Goal: Task Accomplishment & Management: Manage account settings

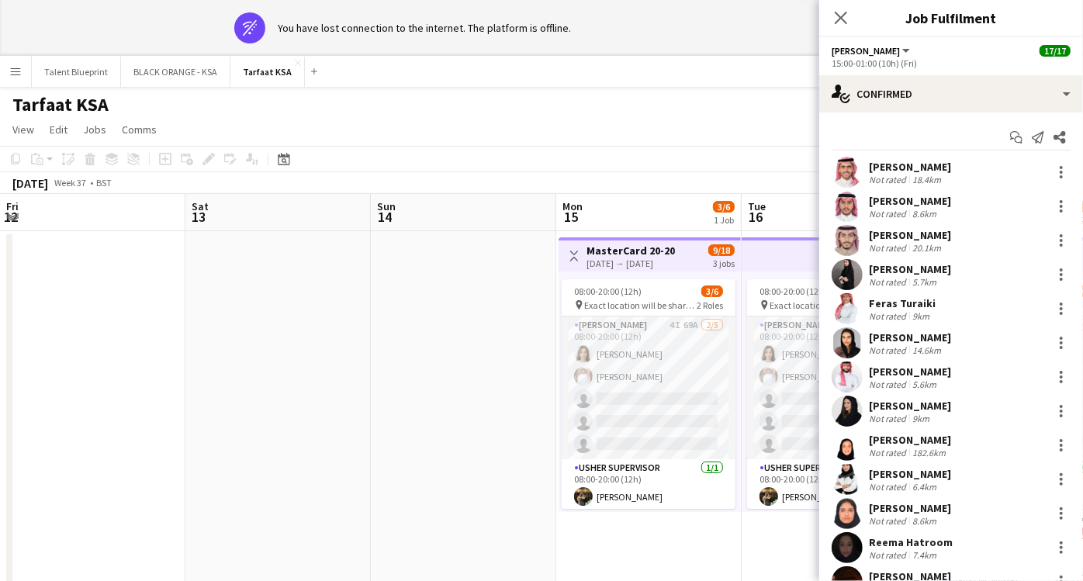
scroll to position [0, 545]
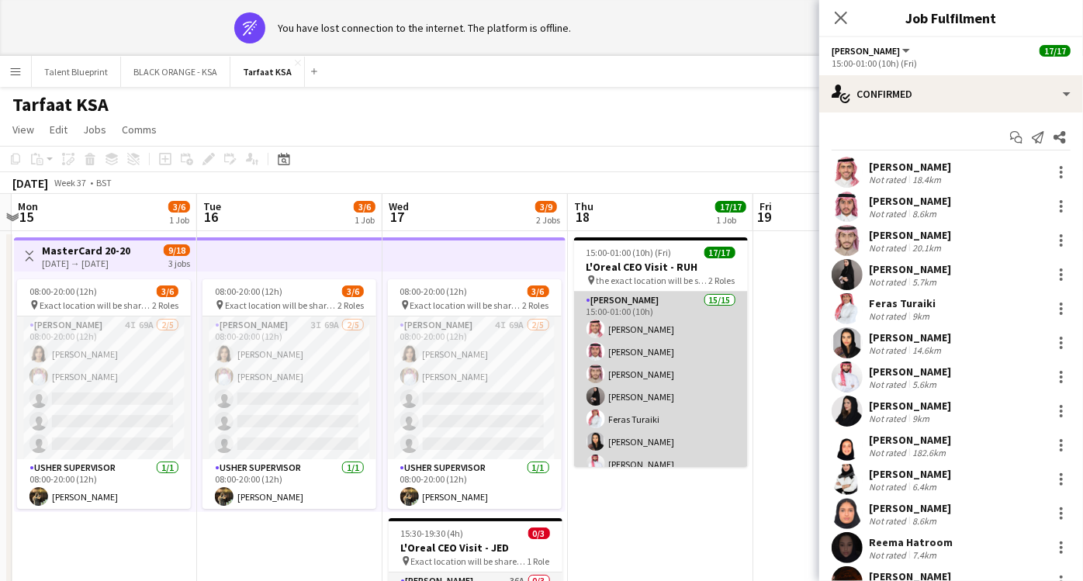
click at [642, 312] on app-card-role "Usher 15/15 15:00-01:00 (10h) Abdulaziz Alaqeel Abdullah Alqahtani Salman Alqah…" at bounding box center [661, 476] width 174 height 368
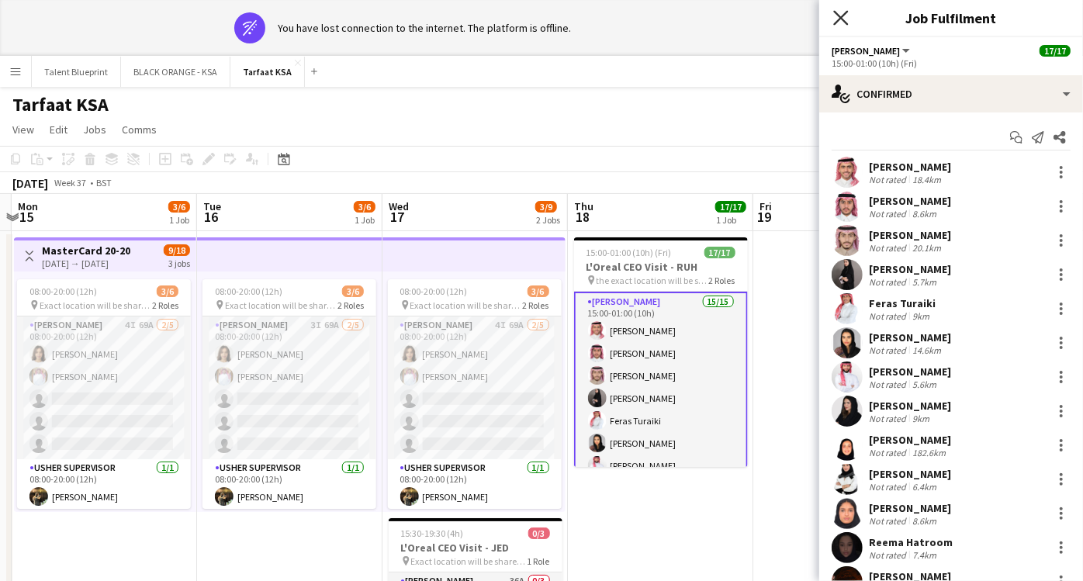
click at [838, 16] on icon at bounding box center [840, 17] width 15 height 15
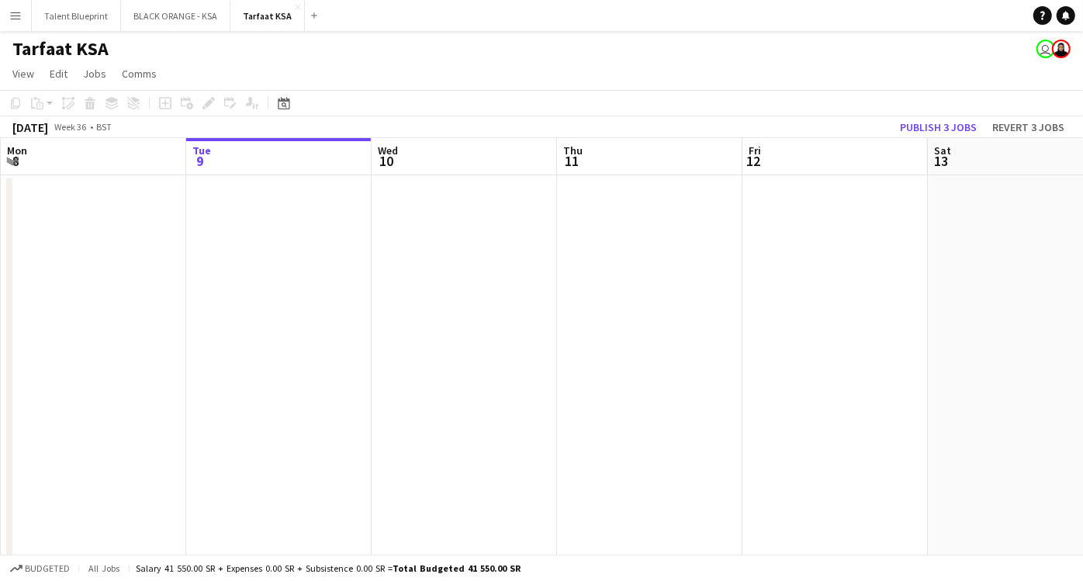
click at [24, 18] on button "Menu" at bounding box center [15, 15] width 31 height 31
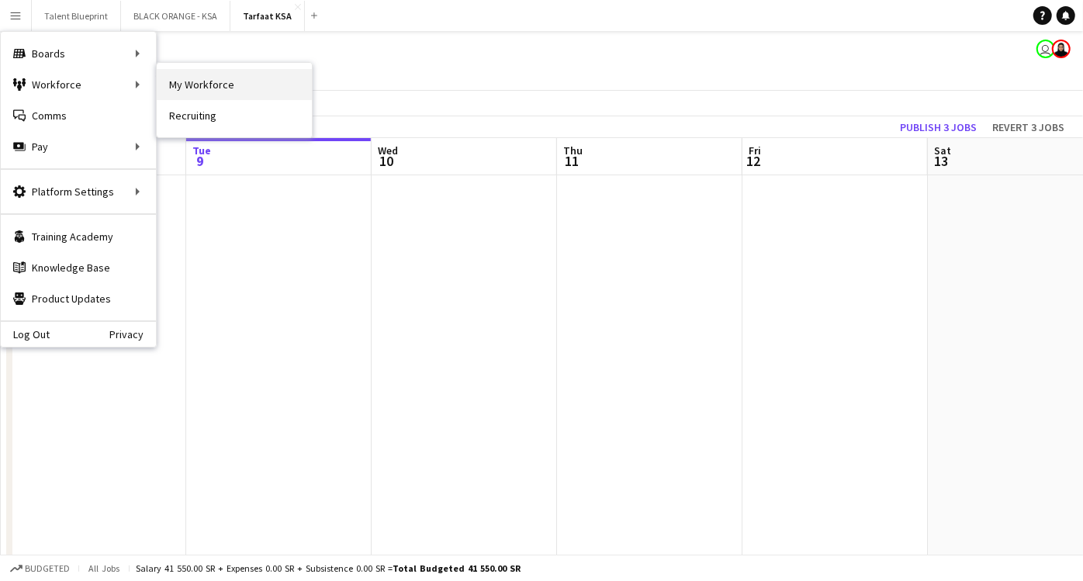
click at [221, 77] on link "My Workforce" at bounding box center [234, 84] width 155 height 31
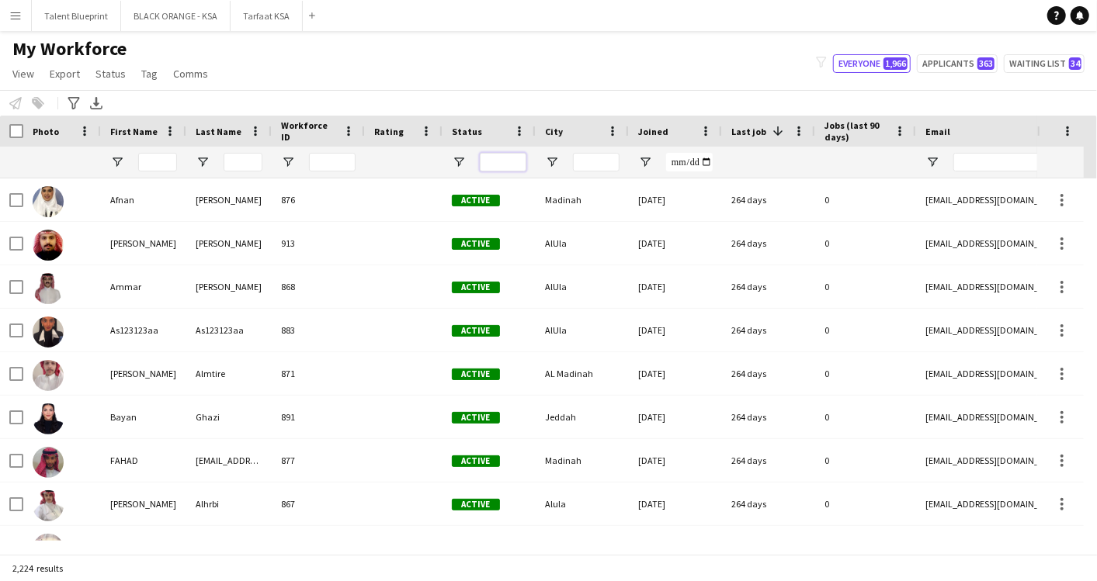
click at [501, 166] on input "Status Filter Input" at bounding box center [503, 162] width 47 height 19
click at [463, 157] on span "Open Filter Menu" at bounding box center [459, 162] width 14 height 14
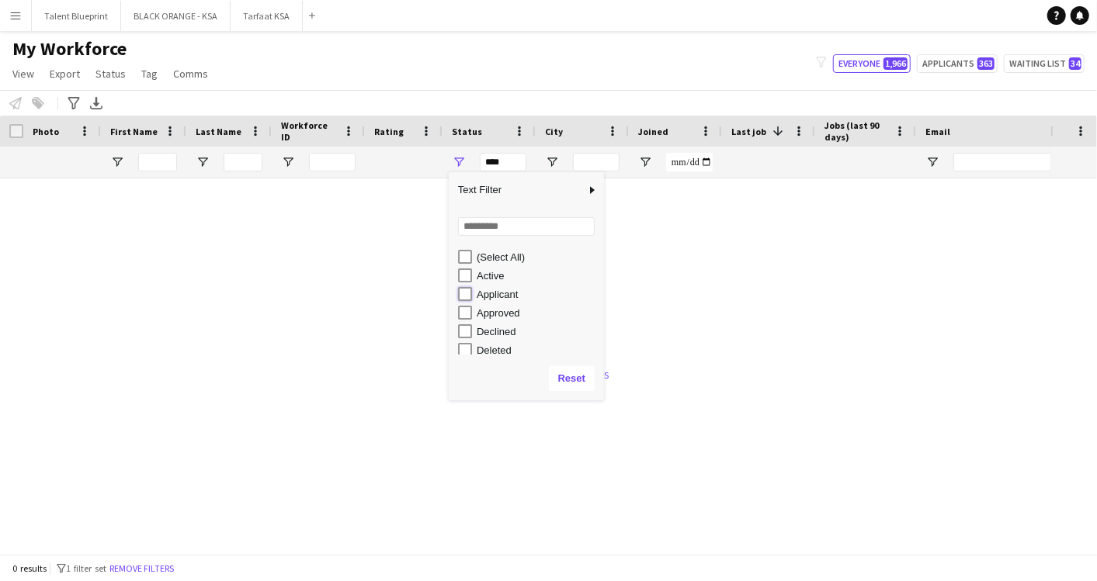
type input "**********"
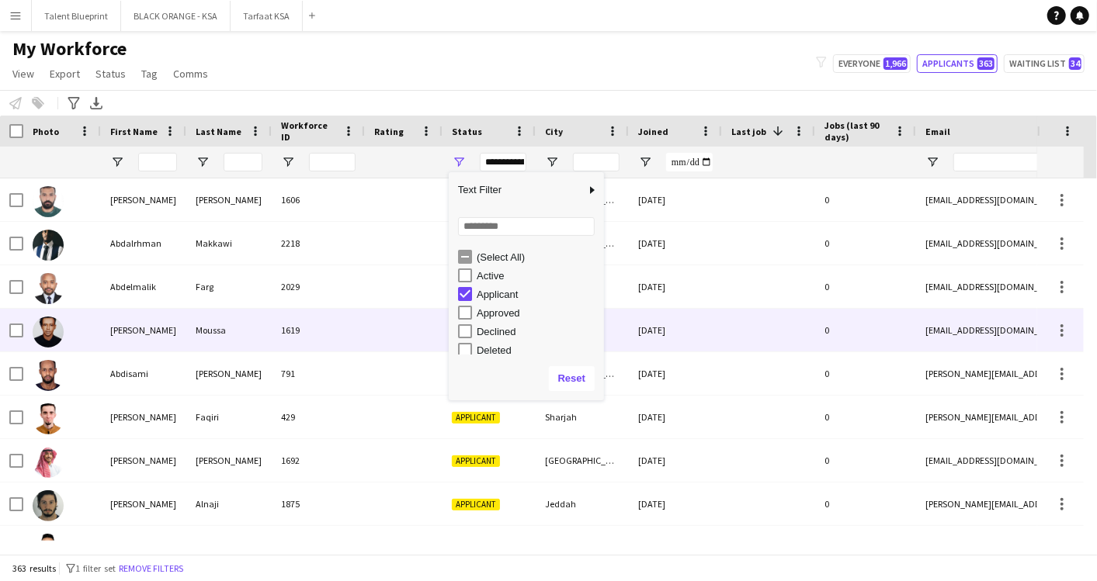
click at [390, 338] on div at bounding box center [404, 330] width 78 height 43
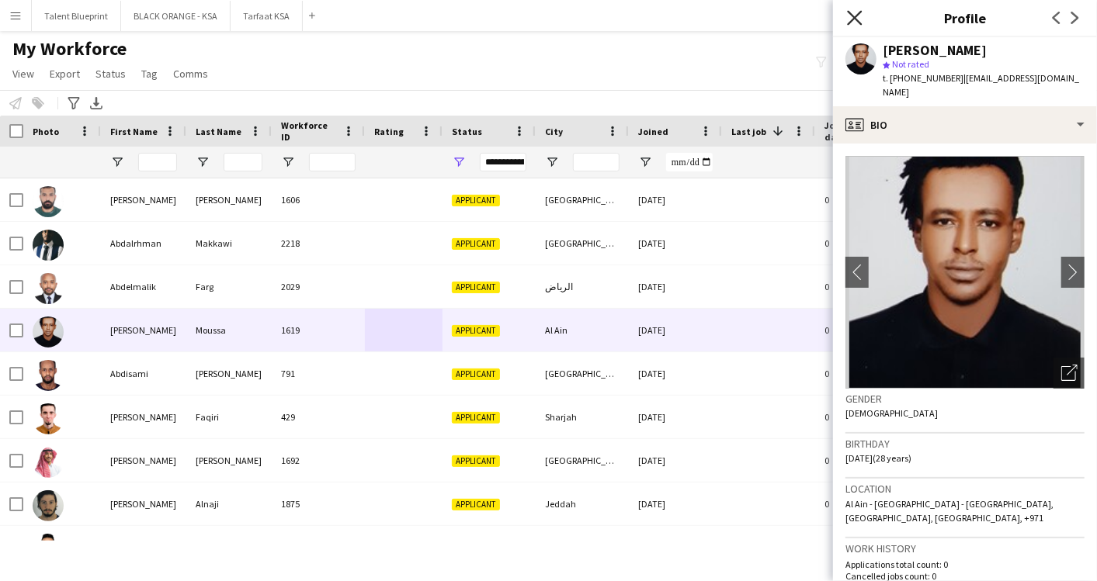
click at [854, 13] on icon "Close pop-in" at bounding box center [854, 17] width 15 height 15
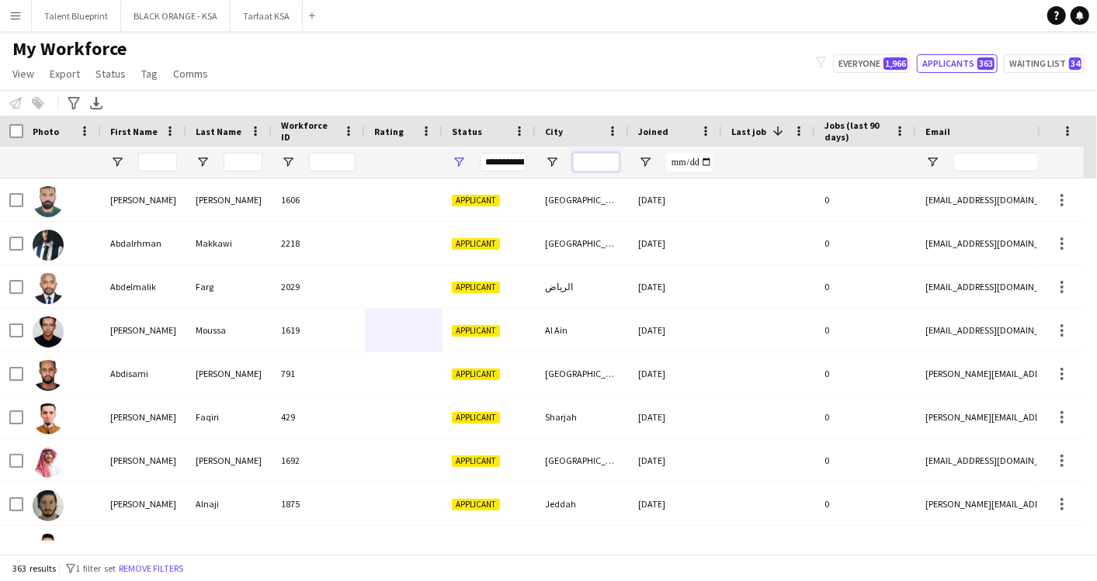
click at [607, 156] on input "City Filter Input" at bounding box center [596, 162] width 47 height 19
click at [602, 151] on div at bounding box center [596, 162] width 47 height 31
click at [552, 155] on span "Open Filter Menu" at bounding box center [552, 162] width 14 height 14
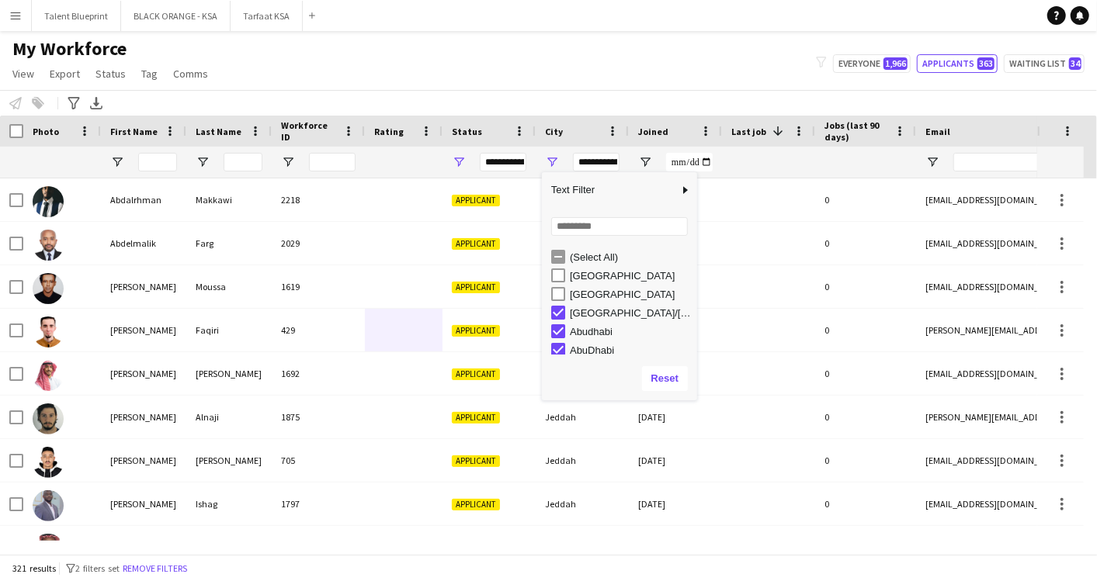
click at [563, 319] on div "[GEOGRAPHIC_DATA]/[GEOGRAPHIC_DATA]" at bounding box center [624, 312] width 146 height 19
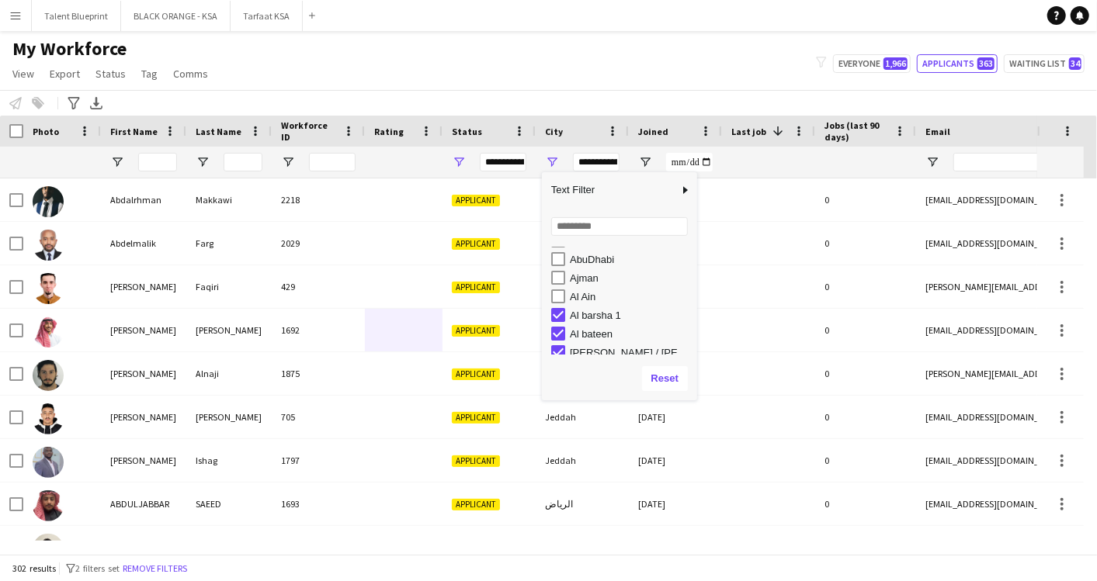
click at [566, 312] on div "Al barsha 1" at bounding box center [624, 315] width 146 height 19
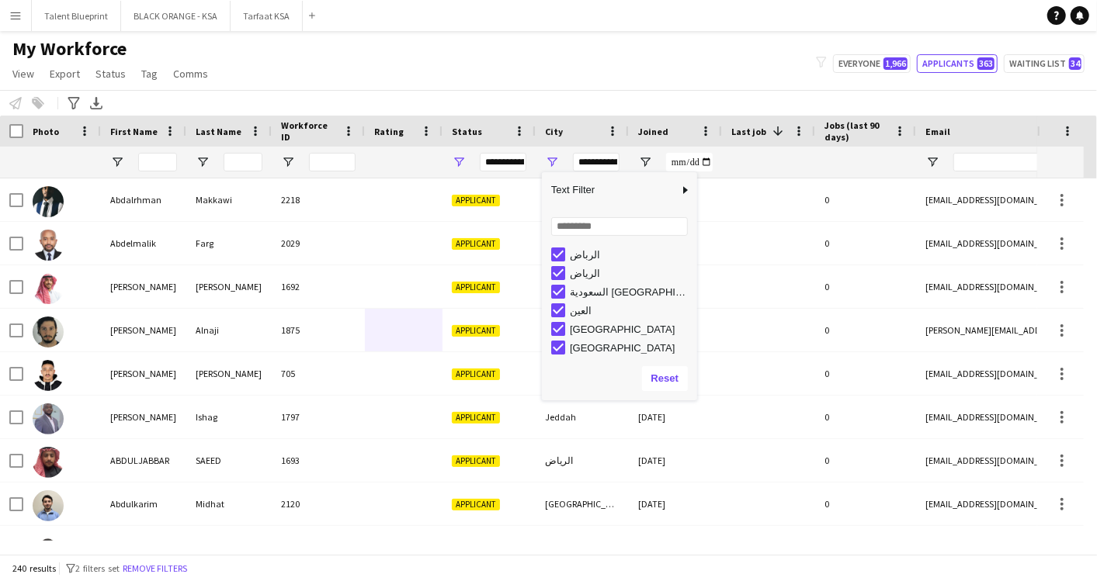
scroll to position [694, 0]
click at [565, 306] on div "العين" at bounding box center [624, 308] width 146 height 19
type input "**********"
click at [667, 72] on div "My Workforce View Views Default view New view Update view Delete view Edit name…" at bounding box center [548, 63] width 1097 height 53
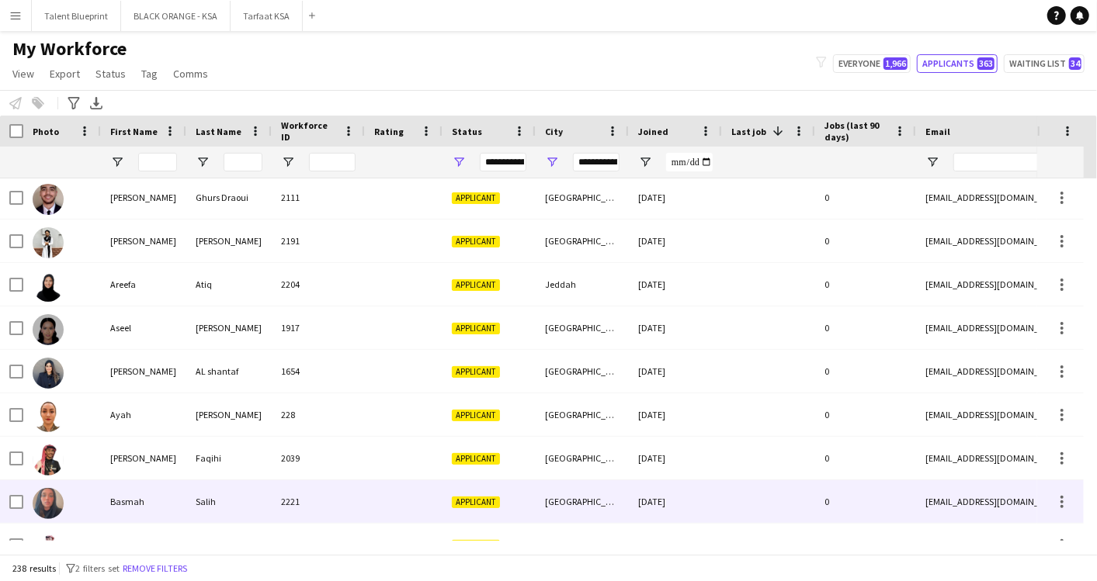
scroll to position [1909, 0]
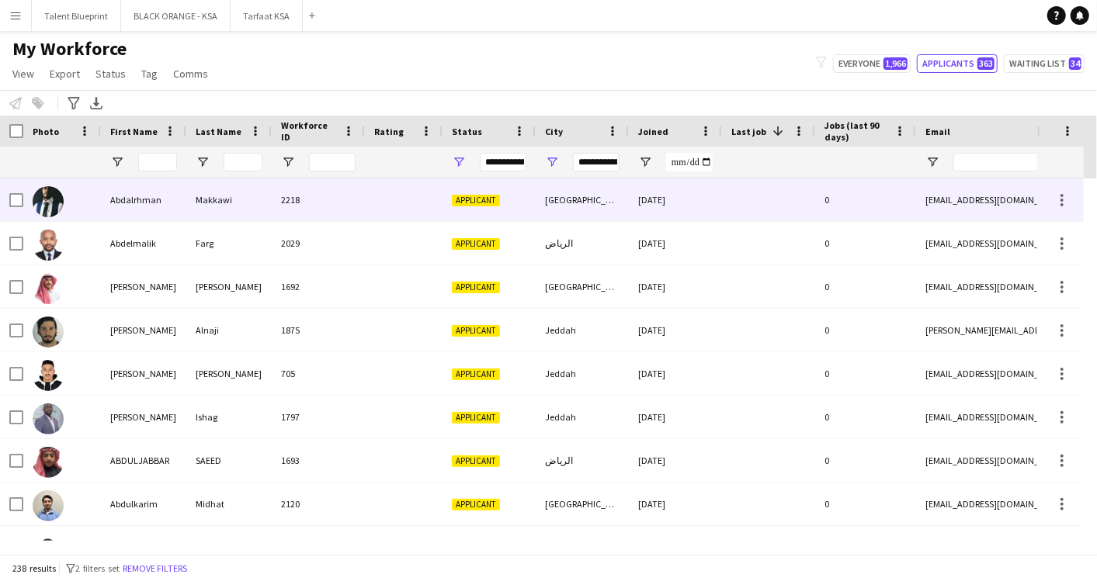
click at [132, 196] on div "Abdalrhman" at bounding box center [143, 199] width 85 height 43
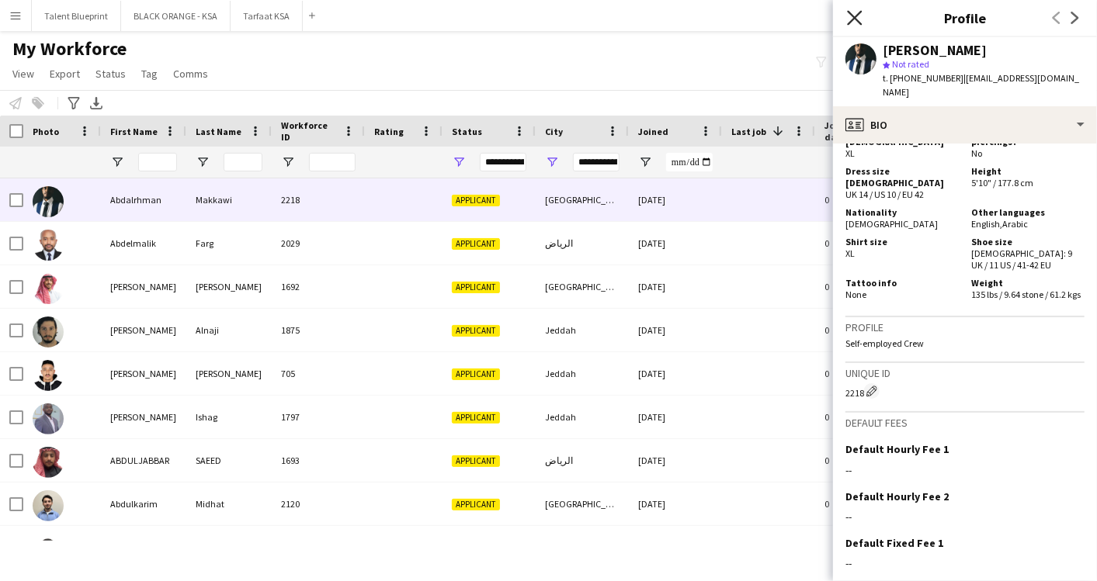
click at [847, 22] on app-icon "Close pop-in" at bounding box center [855, 18] width 23 height 23
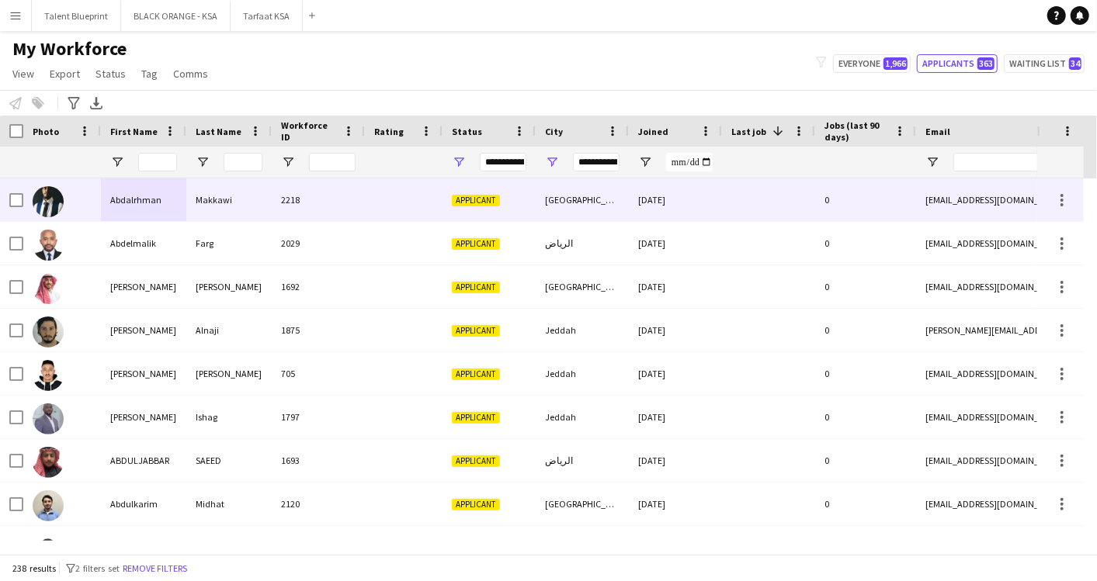
click at [987, 203] on div "[EMAIL_ADDRESS][DOMAIN_NAME]" at bounding box center [1071, 199] width 310 height 43
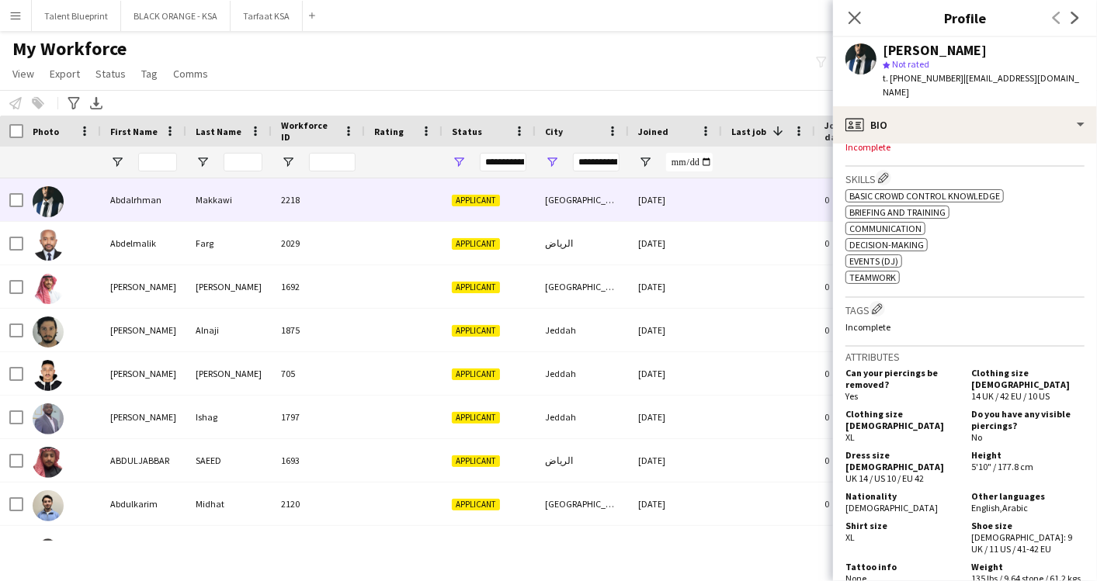
scroll to position [517, 0]
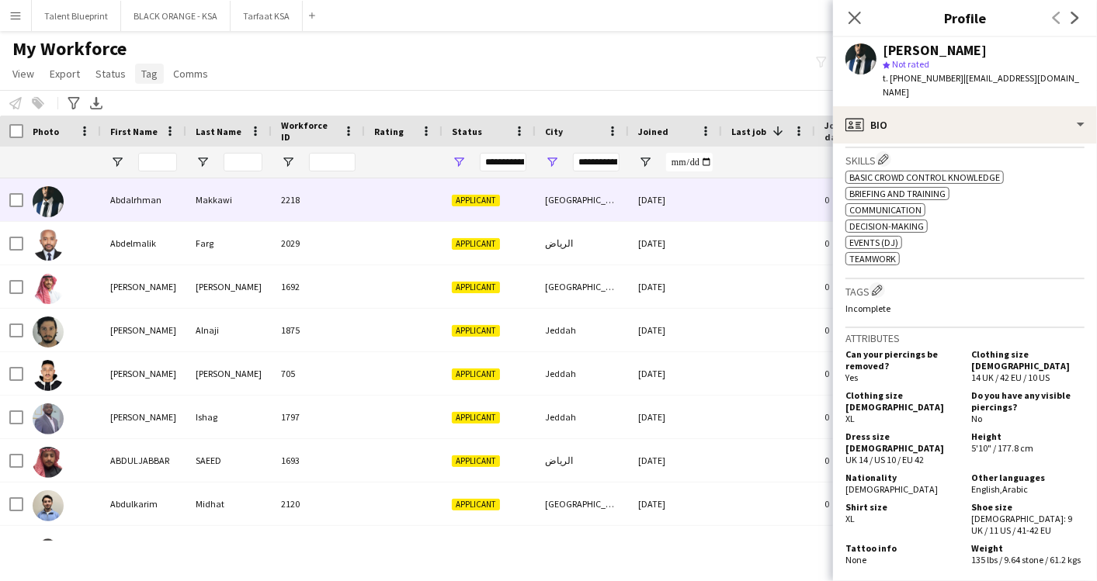
click at [143, 73] on span "Tag" at bounding box center [149, 74] width 16 height 14
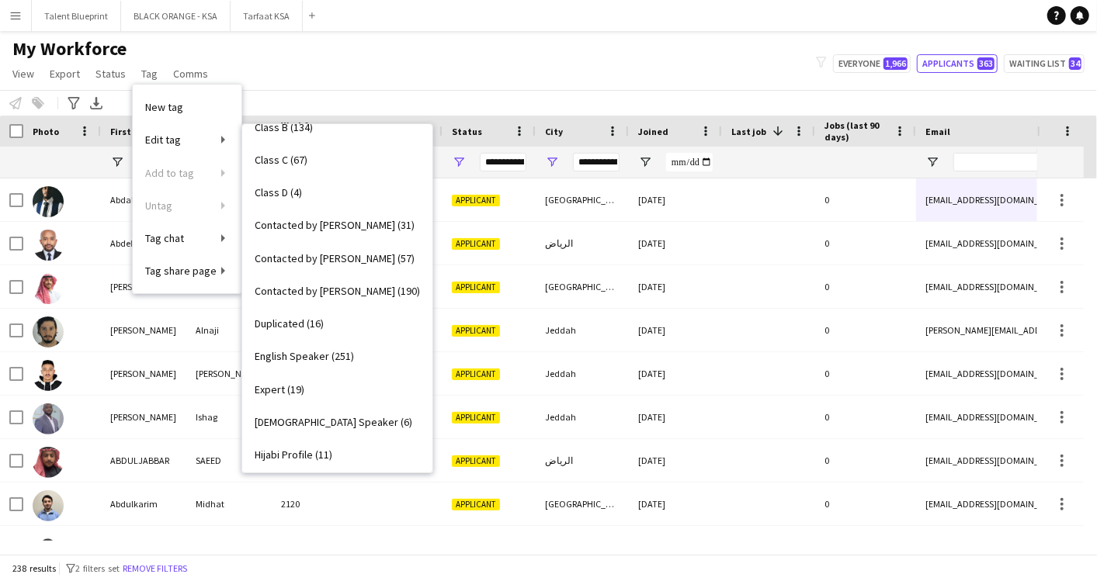
scroll to position [0, 0]
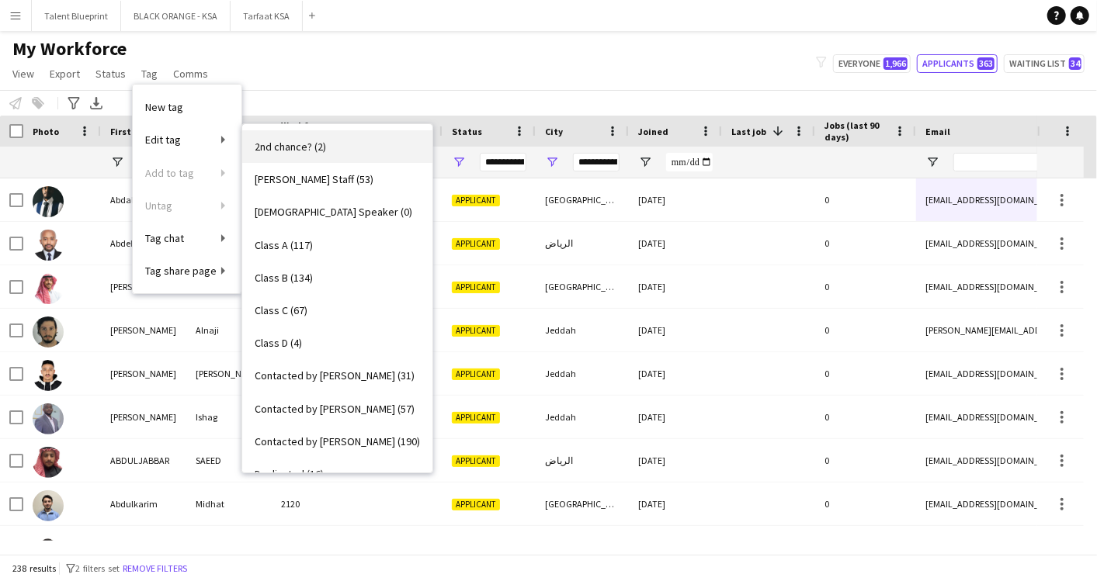
click at [303, 136] on link "2nd chance? (2)" at bounding box center [337, 146] width 190 height 33
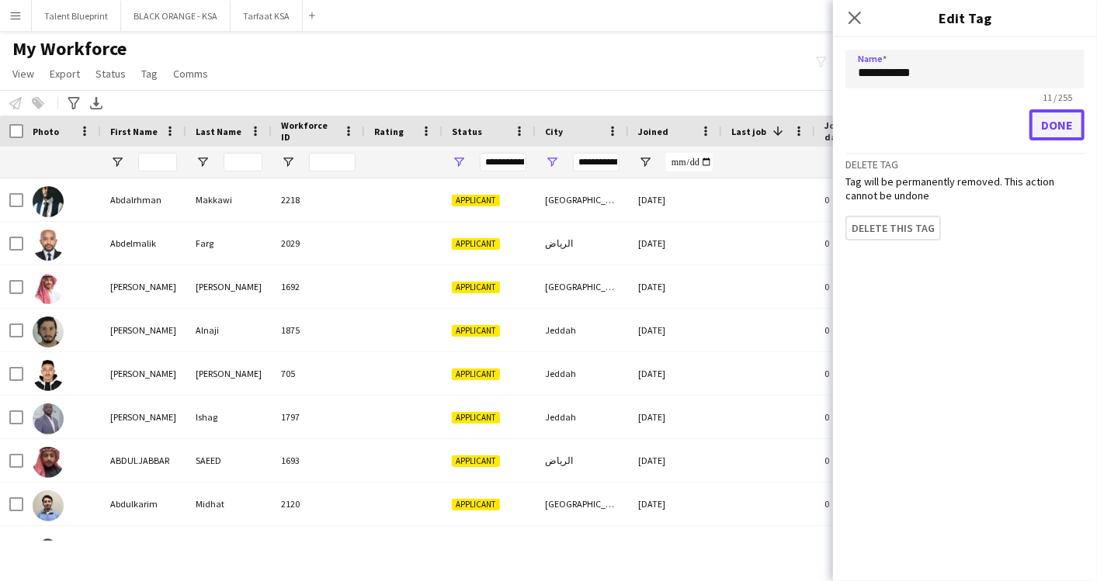
click at [1056, 126] on button "Done" at bounding box center [1056, 124] width 55 height 31
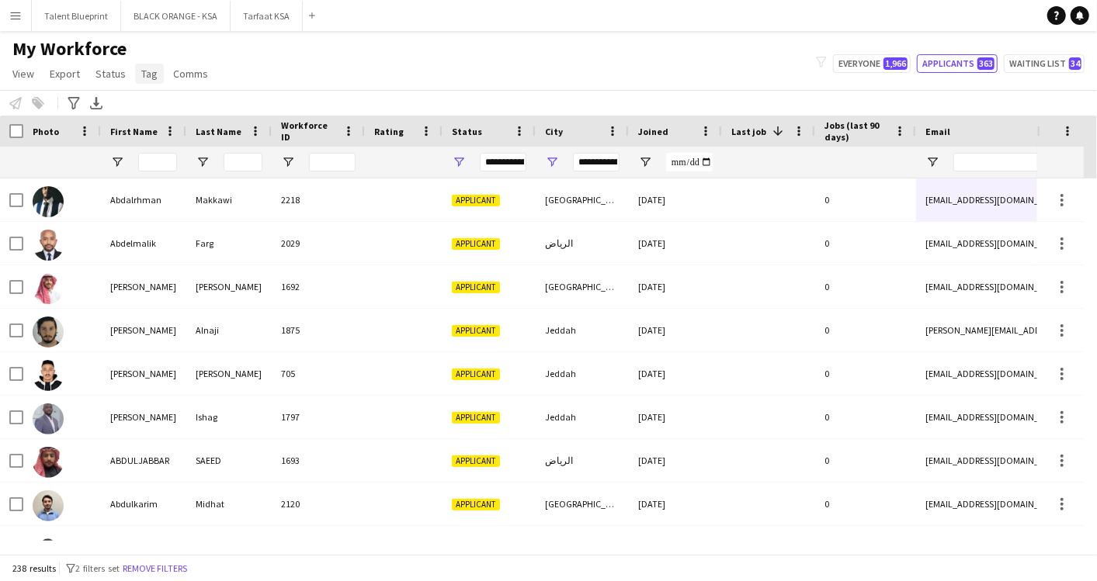
click at [146, 71] on span "Tag" at bounding box center [149, 74] width 16 height 14
click at [407, 157] on div at bounding box center [403, 162] width 59 height 31
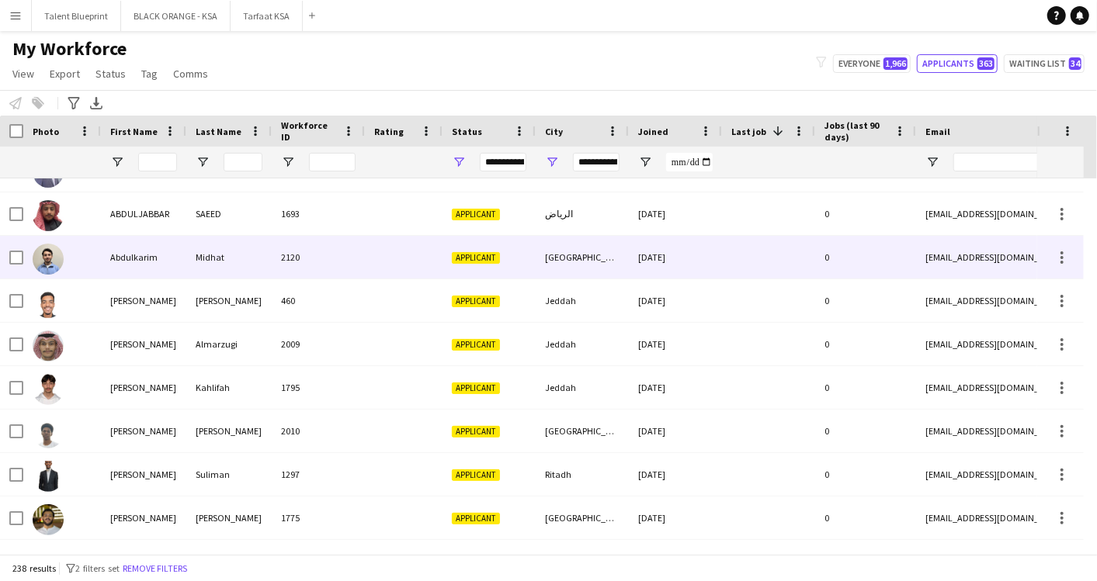
scroll to position [258, 0]
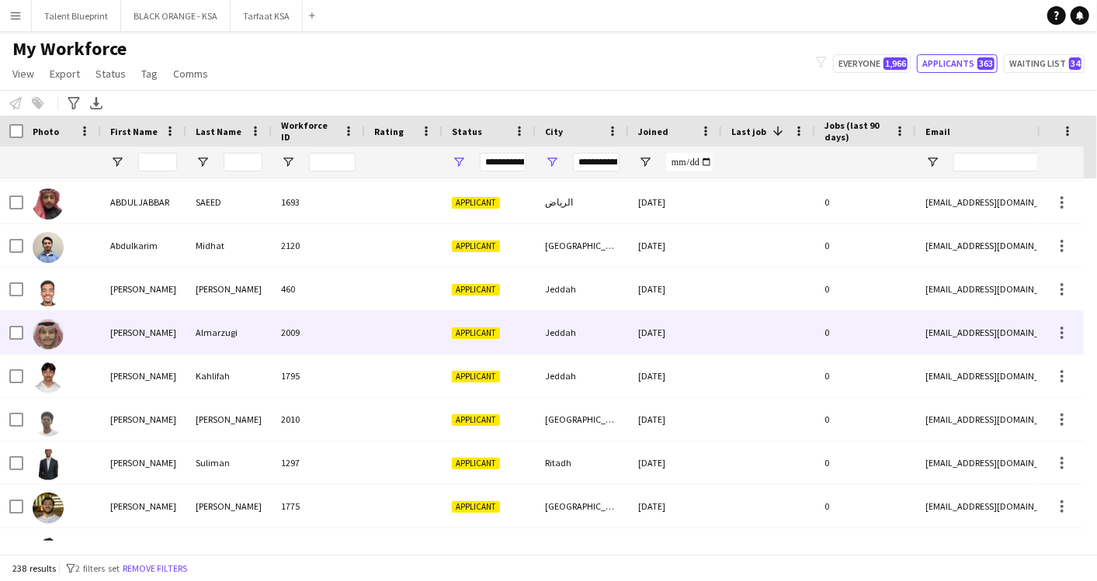
click at [134, 331] on div "[PERSON_NAME]" at bounding box center [143, 332] width 85 height 43
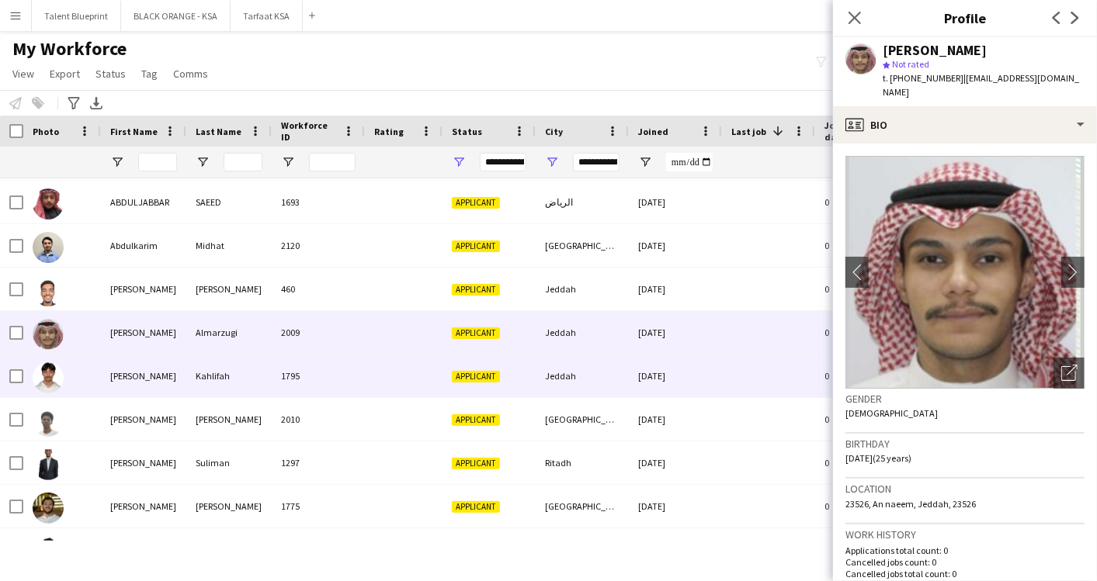
click at [134, 374] on div "[PERSON_NAME]" at bounding box center [143, 376] width 85 height 43
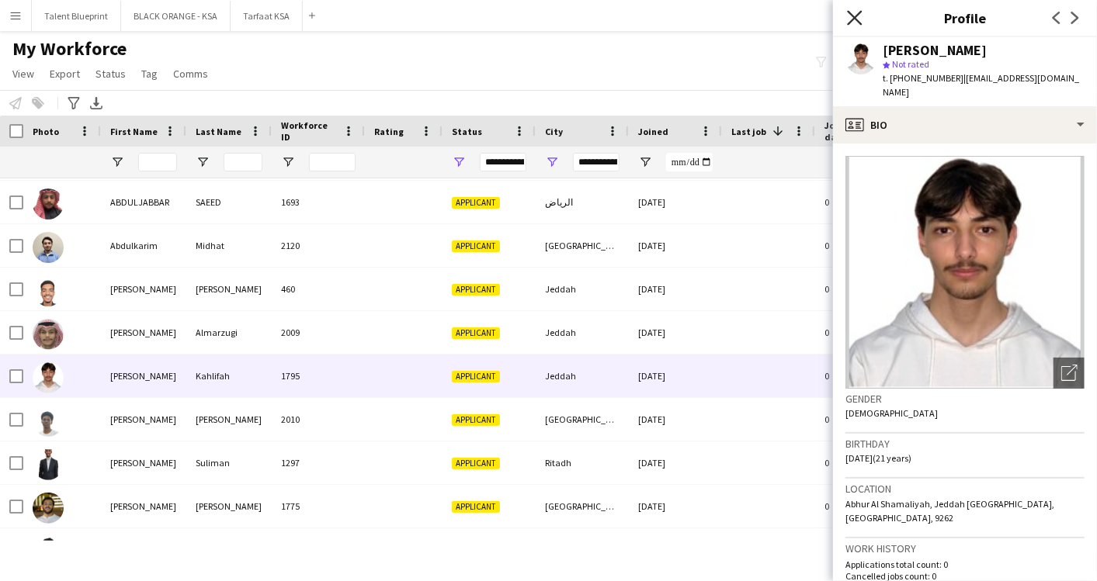
click at [854, 17] on icon at bounding box center [854, 17] width 15 height 15
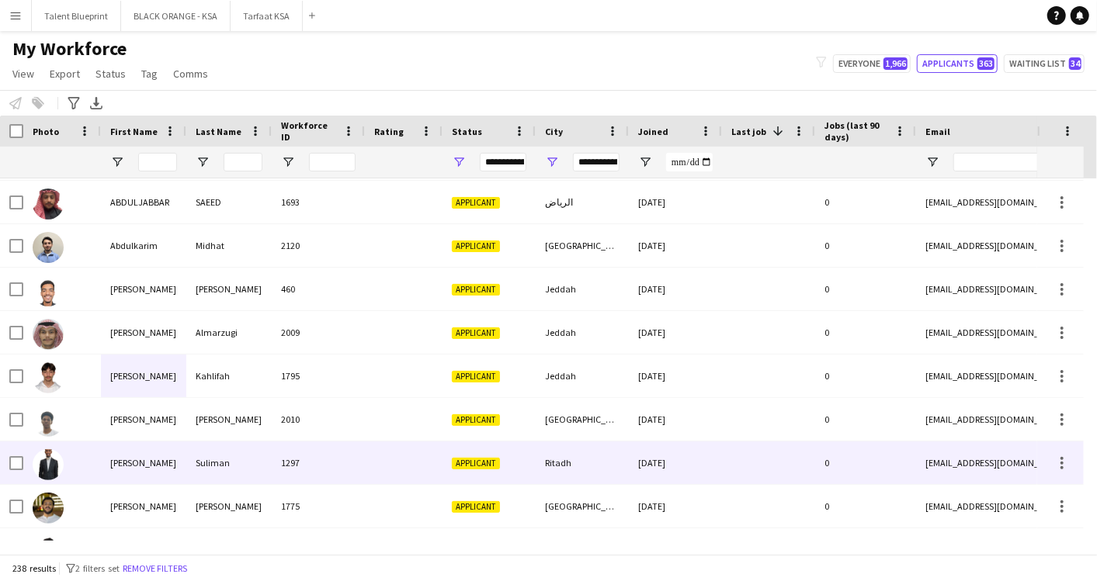
click at [133, 457] on div "[PERSON_NAME]" at bounding box center [143, 463] width 85 height 43
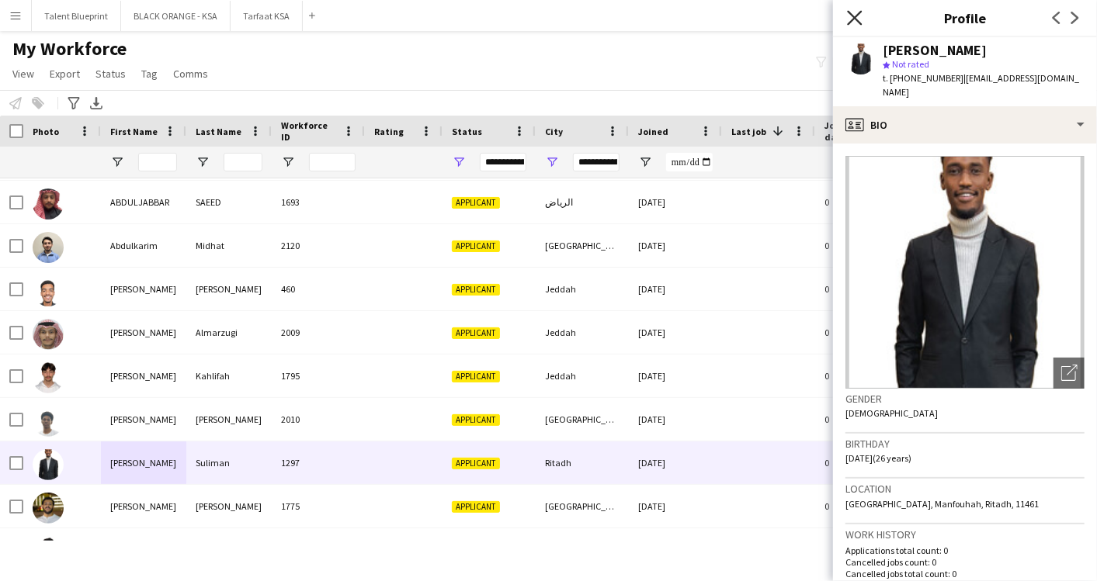
click at [860, 16] on icon "Close pop-in" at bounding box center [854, 17] width 15 height 15
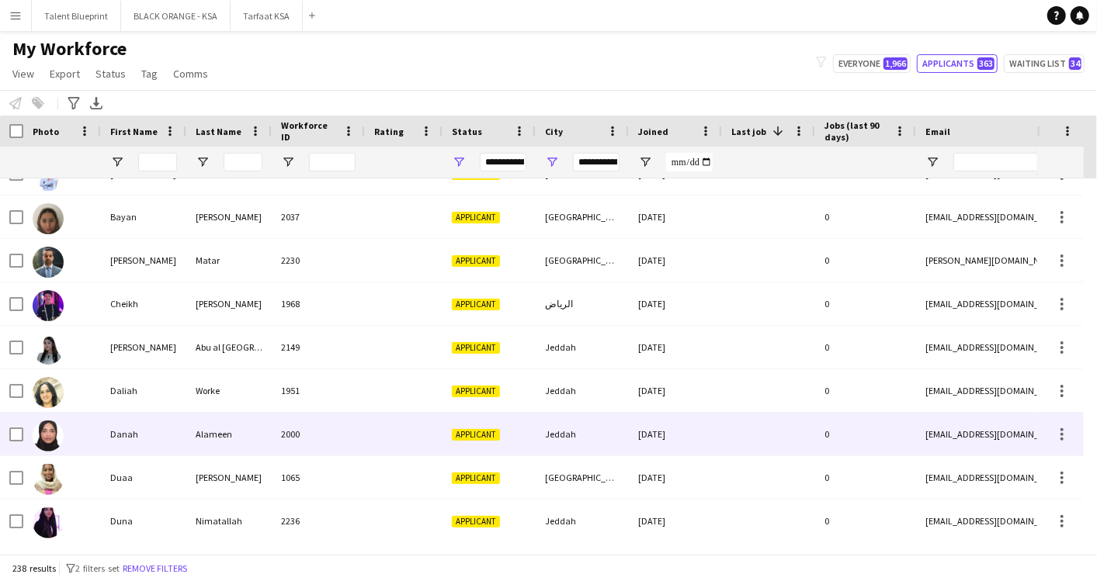
scroll to position [2134, 0]
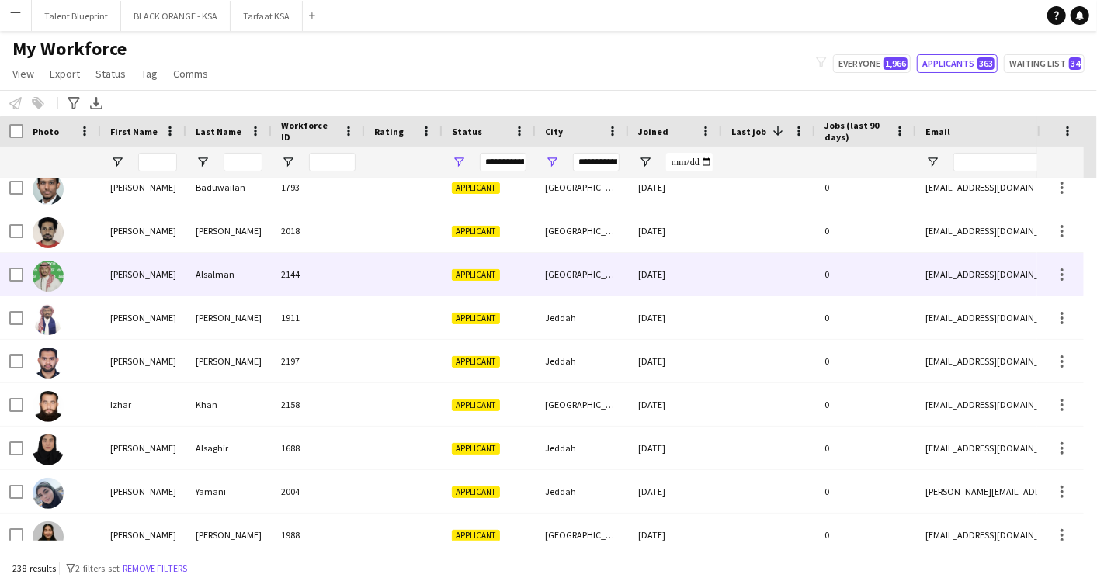
click at [133, 267] on div "[PERSON_NAME]" at bounding box center [143, 274] width 85 height 43
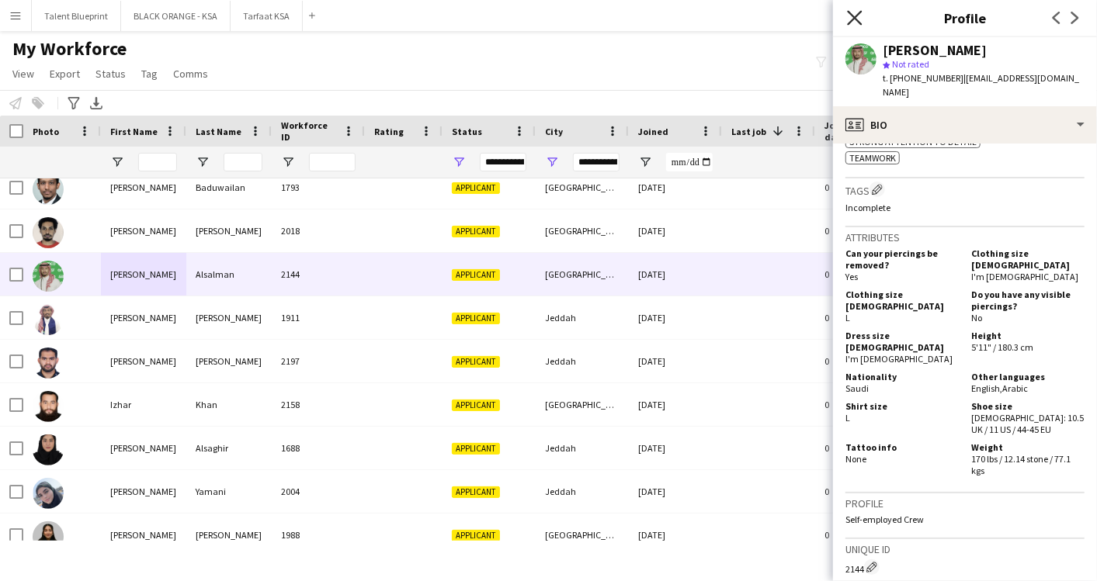
click at [861, 23] on icon at bounding box center [854, 17] width 15 height 15
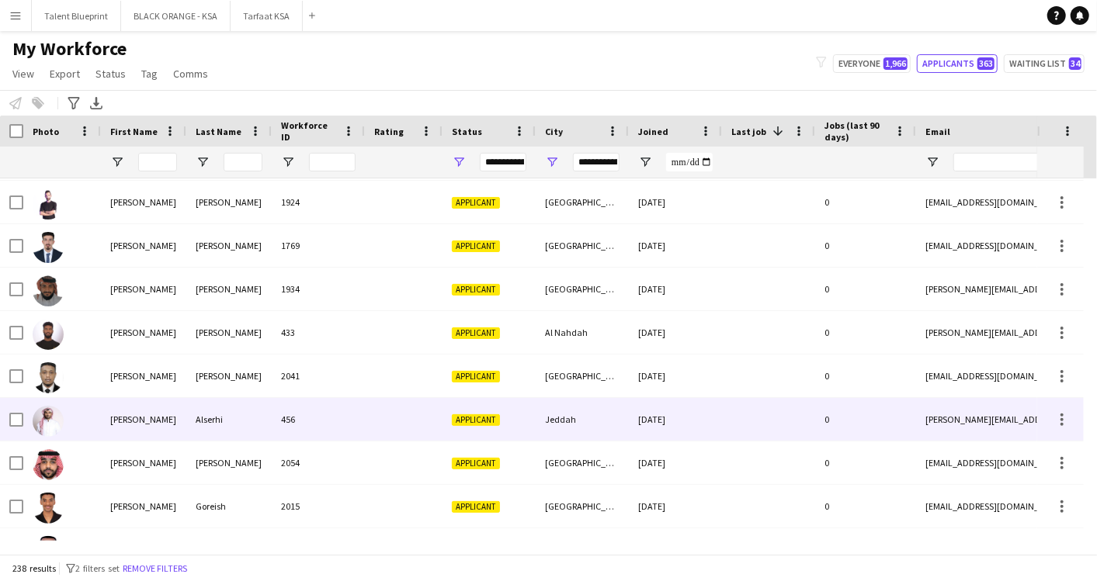
click at [150, 422] on div "[PERSON_NAME]" at bounding box center [143, 419] width 85 height 43
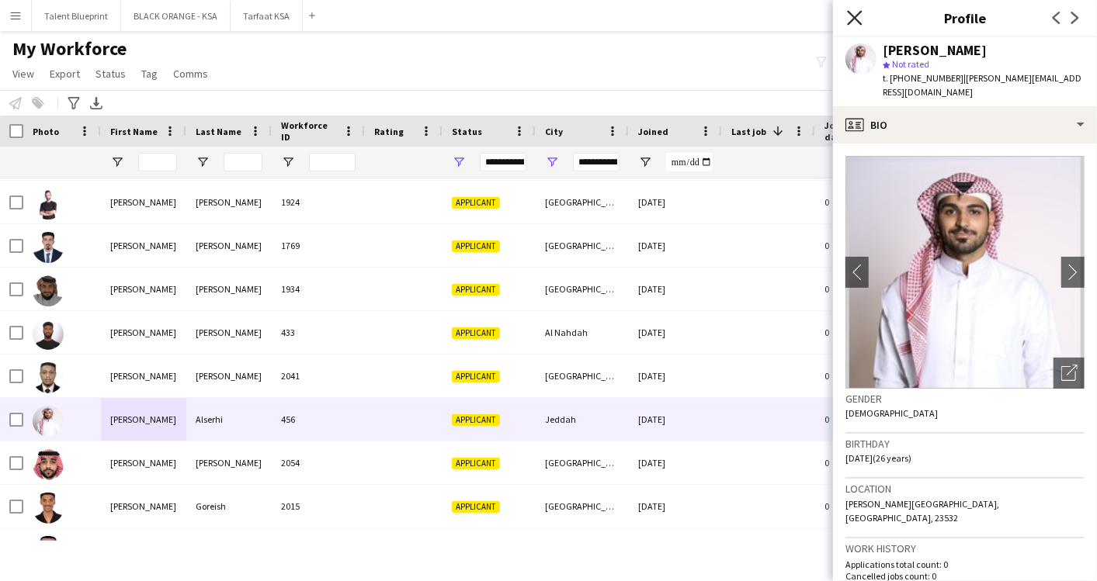
click at [847, 19] on icon "Close pop-in" at bounding box center [854, 17] width 15 height 15
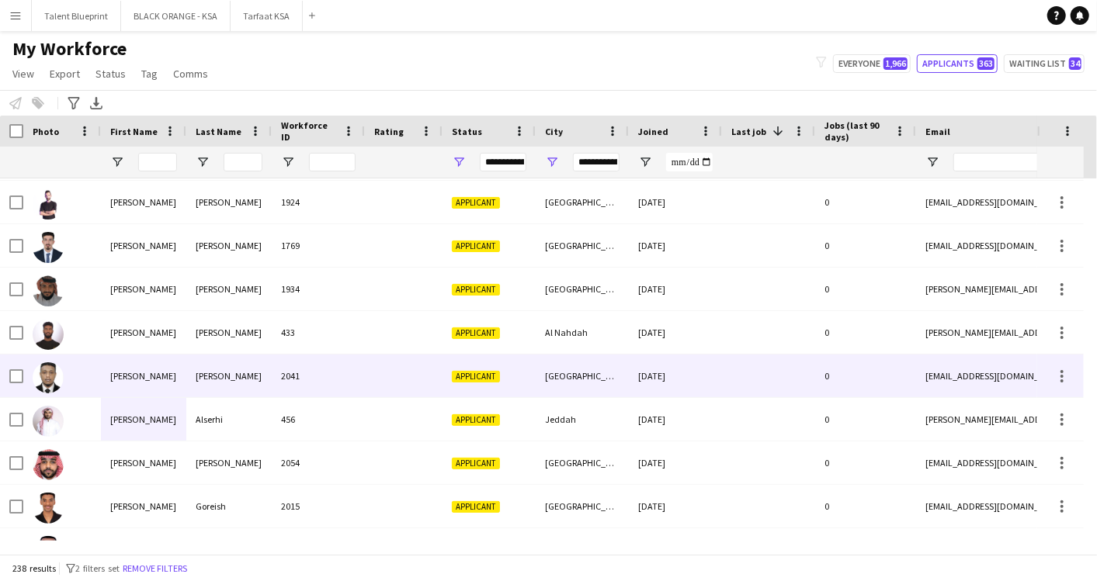
click at [104, 369] on div "[PERSON_NAME]" at bounding box center [143, 376] width 85 height 43
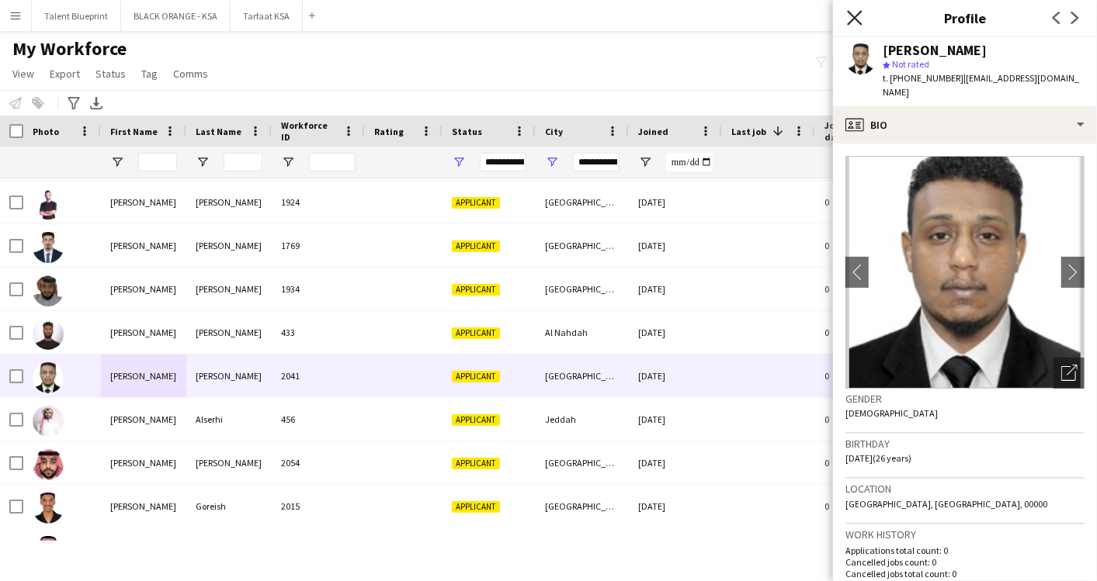
click at [857, 12] on icon "Close pop-in" at bounding box center [854, 17] width 15 height 15
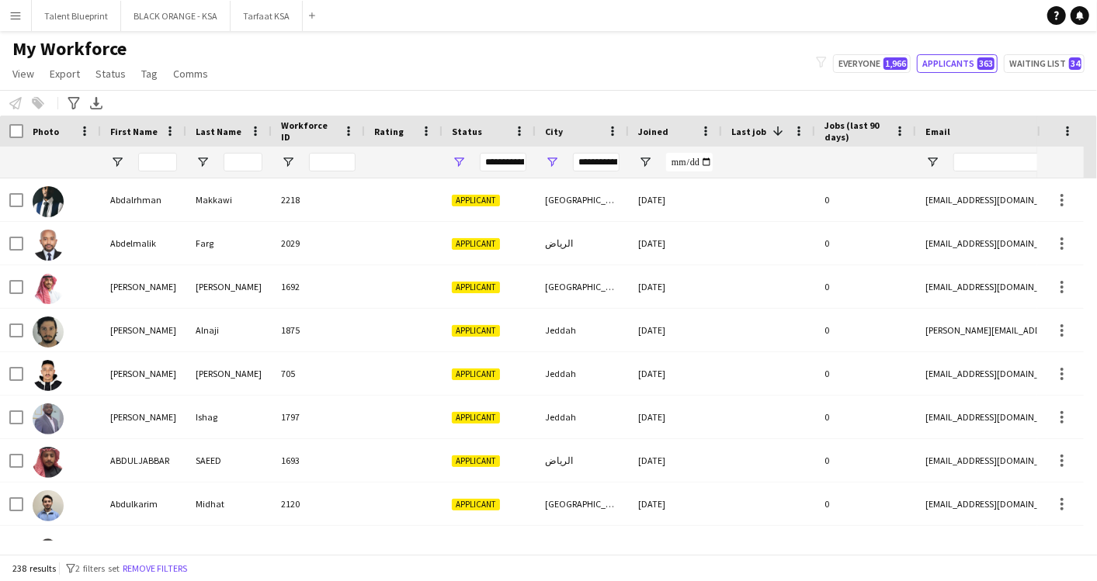
click at [213, 79] on app-page-menu "View Views Default view New view Update view Delete view Edit name Customise vi…" at bounding box center [112, 75] width 224 height 29
click at [159, 73] on link "Tag" at bounding box center [149, 74] width 29 height 20
click at [402, 60] on div "My Workforce View Views Default view New view Update view Delete view Edit name…" at bounding box center [548, 63] width 1097 height 53
click at [75, 75] on span "Export" at bounding box center [65, 74] width 30 height 14
click at [124, 152] on link "Export as XLSX" at bounding box center [103, 153] width 118 height 33
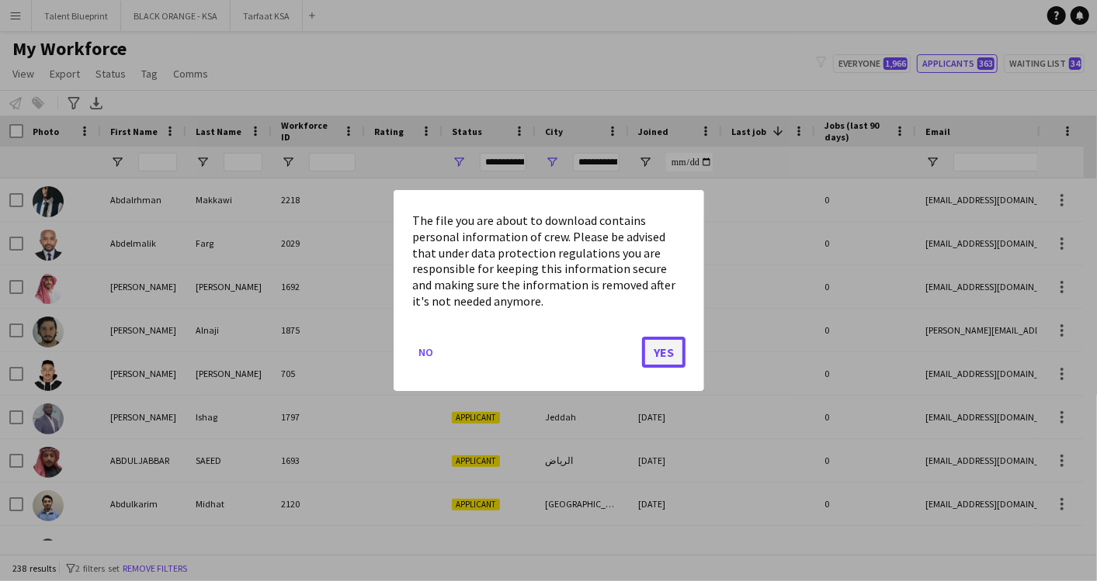
click at [660, 348] on button "Yes" at bounding box center [663, 352] width 43 height 31
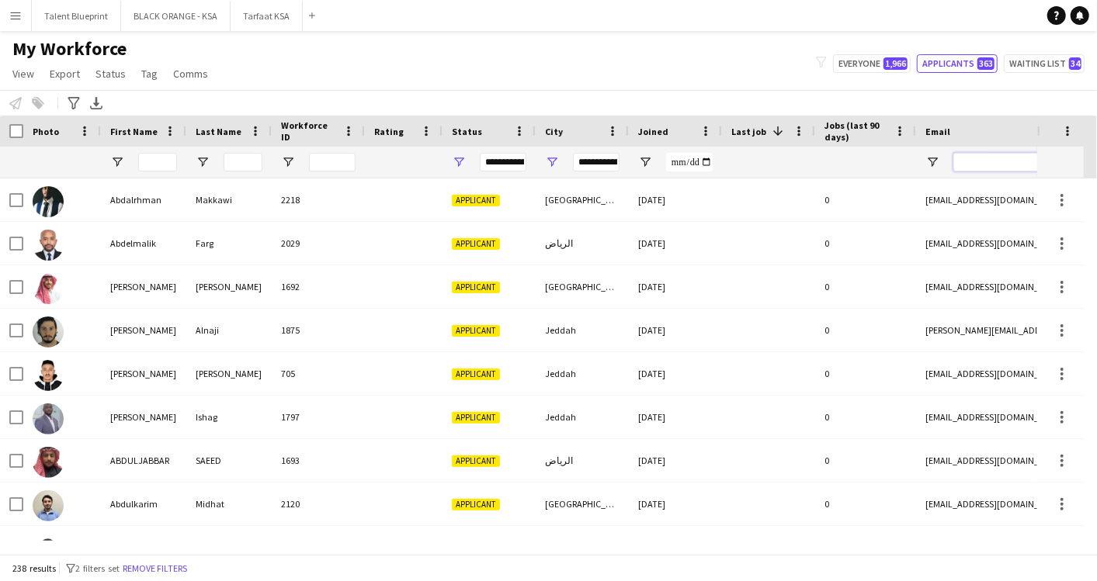
click at [982, 161] on input "Email Filter Input" at bounding box center [1085, 162] width 264 height 19
paste input "**********"
type input "**********"
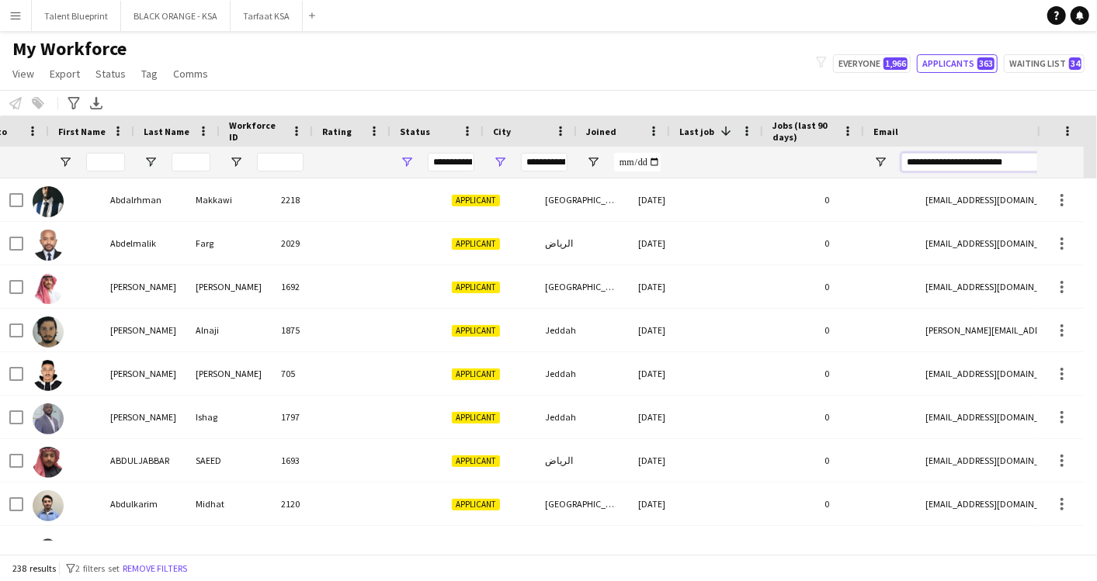
scroll to position [0, 52]
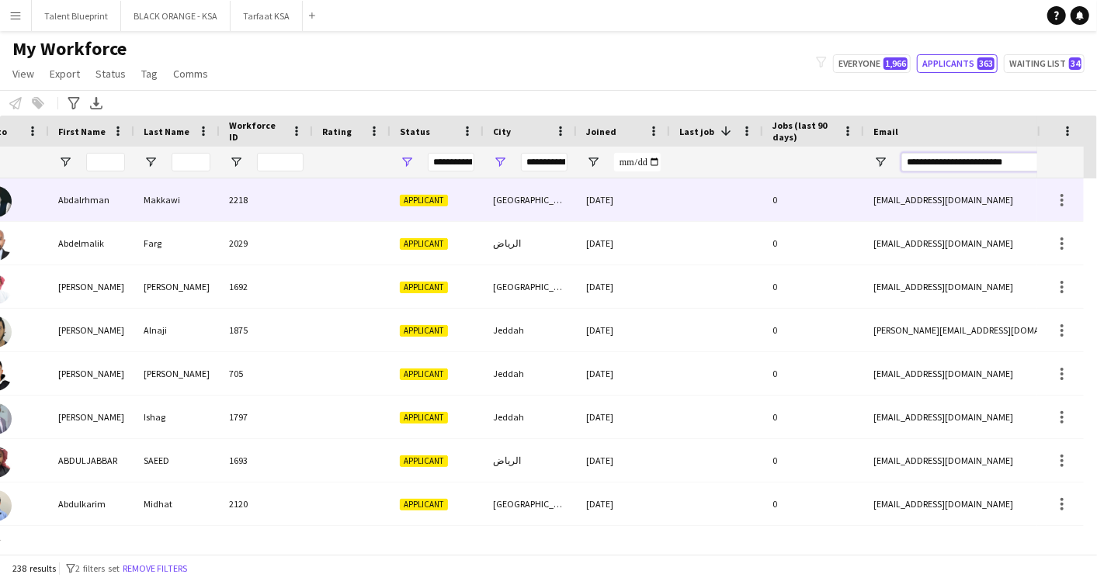
type input "**********"
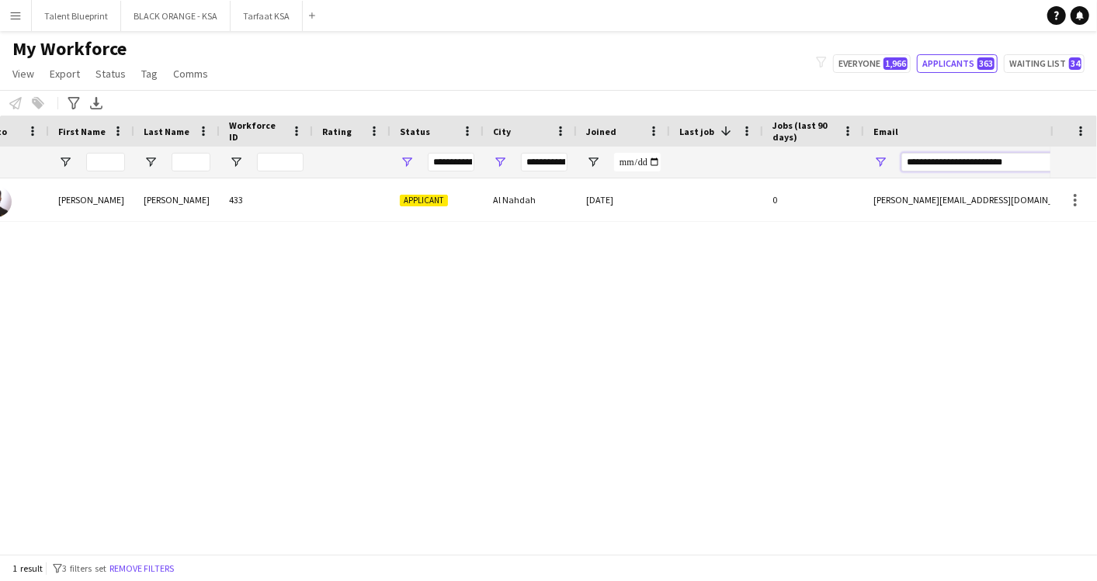
scroll to position [0, 0]
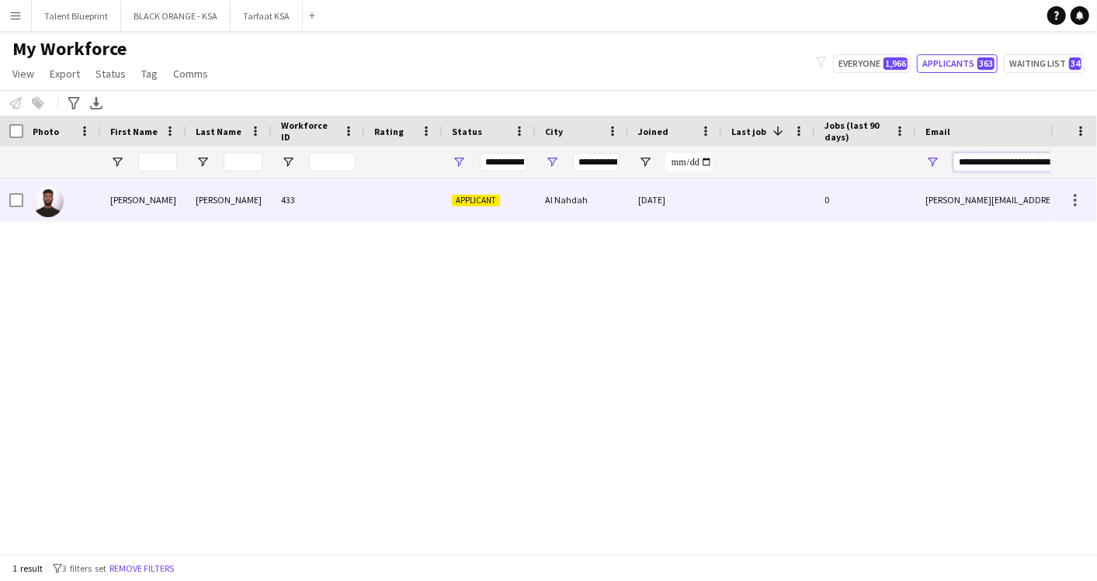
type input "**********"
click at [143, 200] on div "[PERSON_NAME]" at bounding box center [143, 199] width 85 height 43
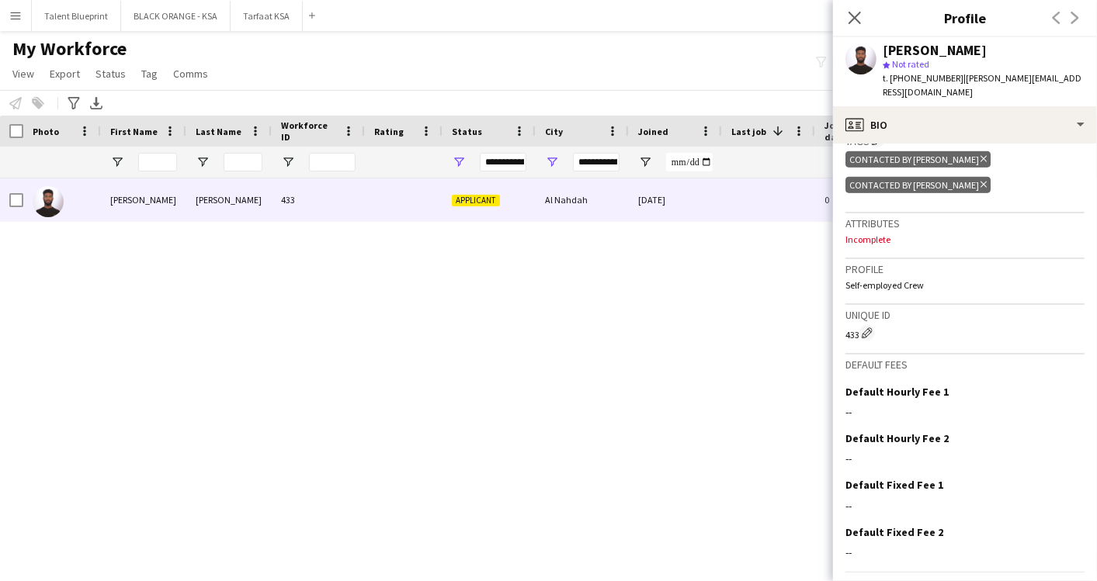
scroll to position [601, 0]
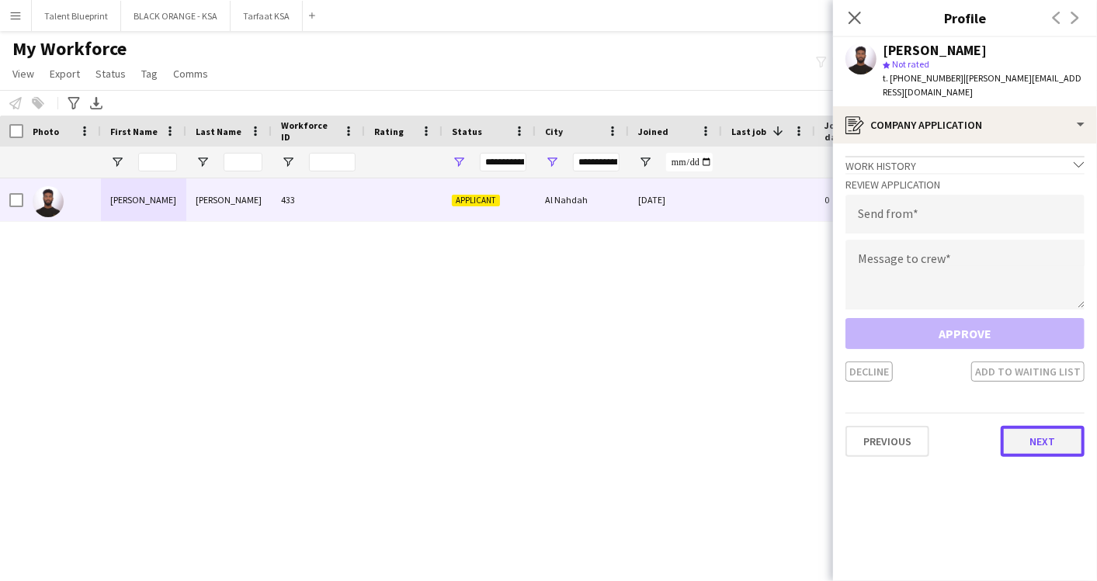
click at [1037, 442] on button "Next" at bounding box center [1042, 441] width 84 height 31
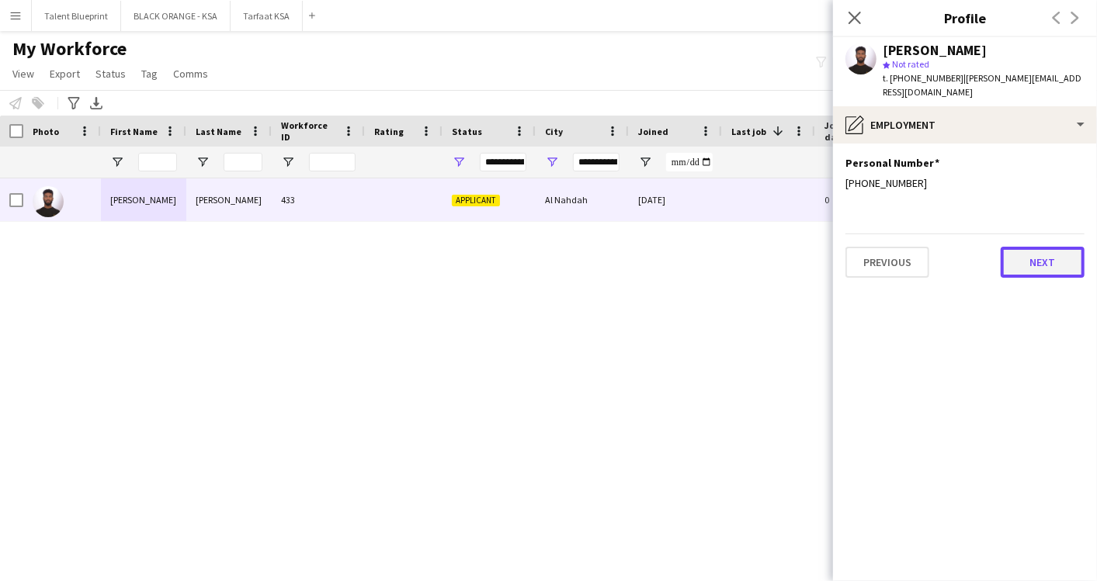
click at [1041, 257] on button "Next" at bounding box center [1042, 262] width 84 height 31
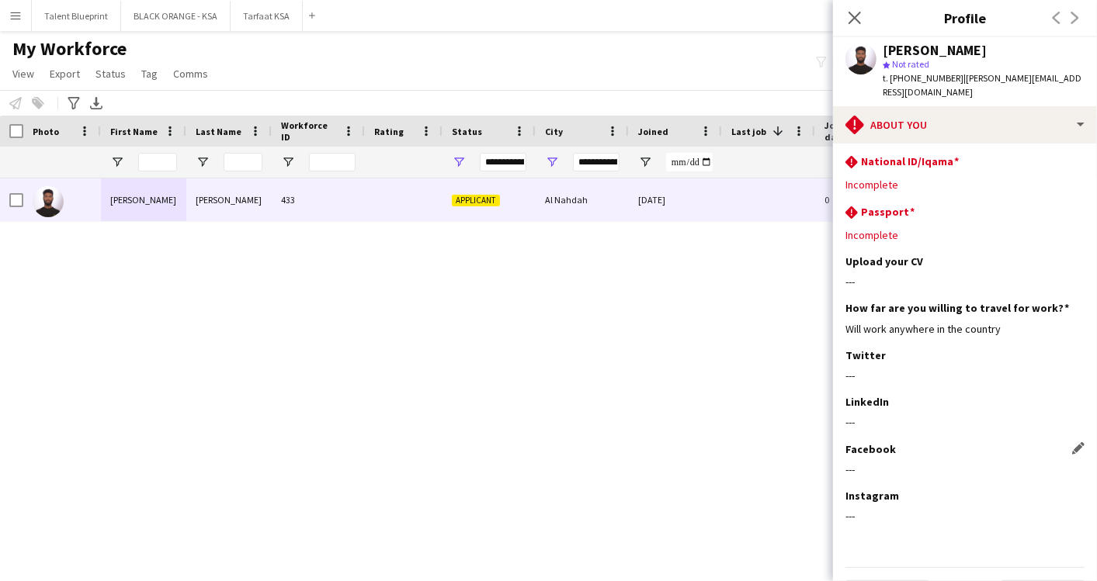
scroll to position [230, 0]
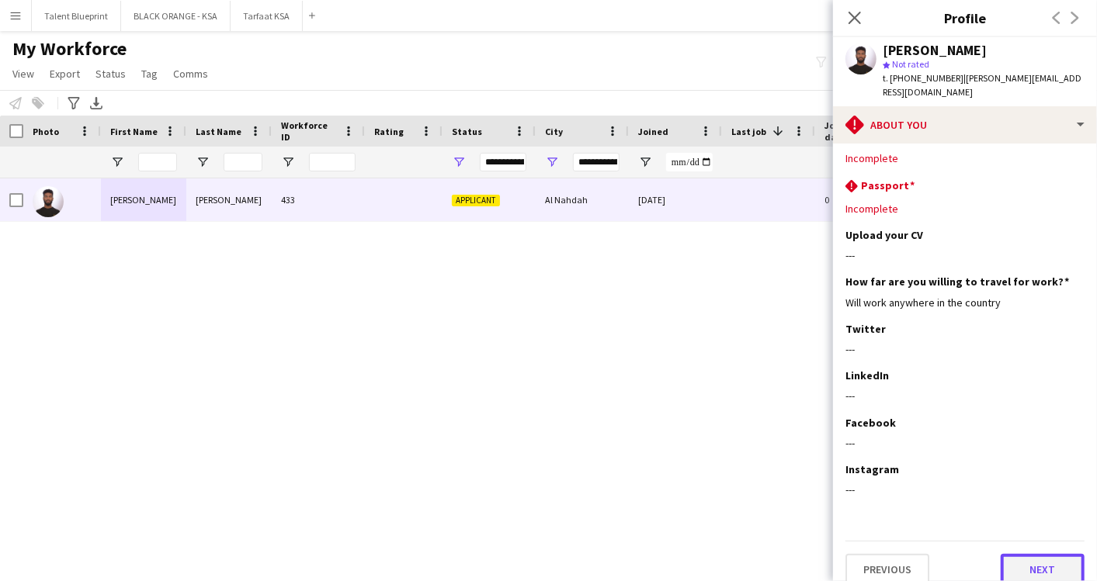
click at [1008, 554] on button "Next" at bounding box center [1042, 569] width 84 height 31
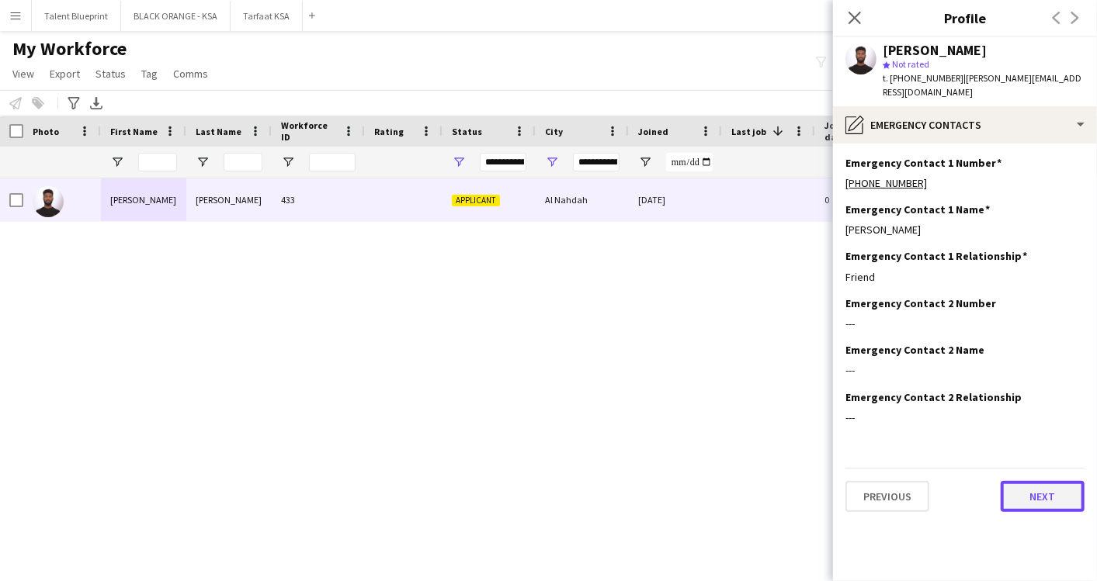
click at [1035, 501] on button "Next" at bounding box center [1042, 496] width 84 height 31
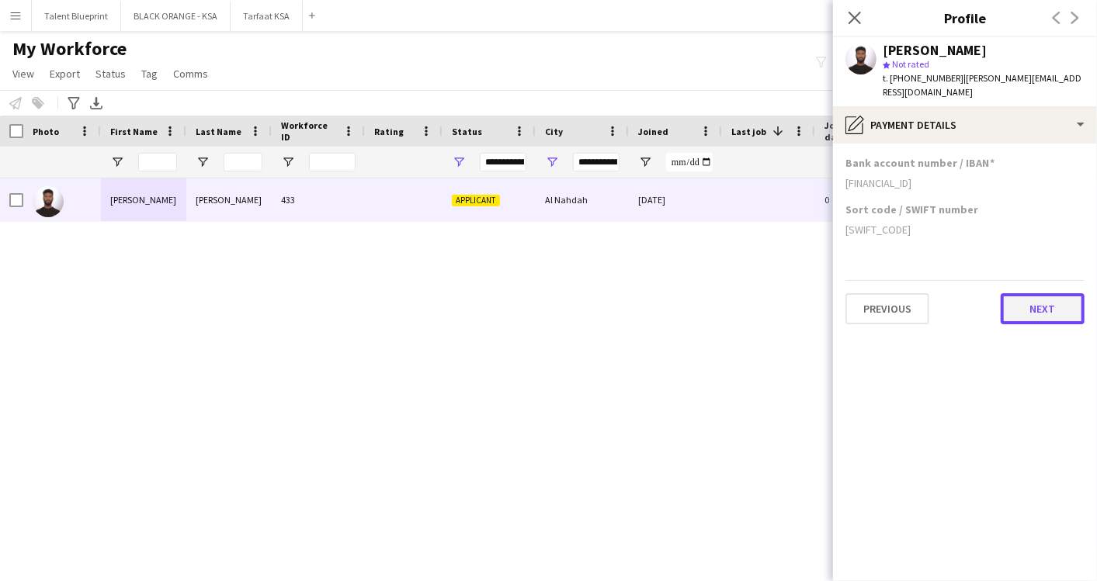
click at [1039, 299] on button "Next" at bounding box center [1042, 308] width 84 height 31
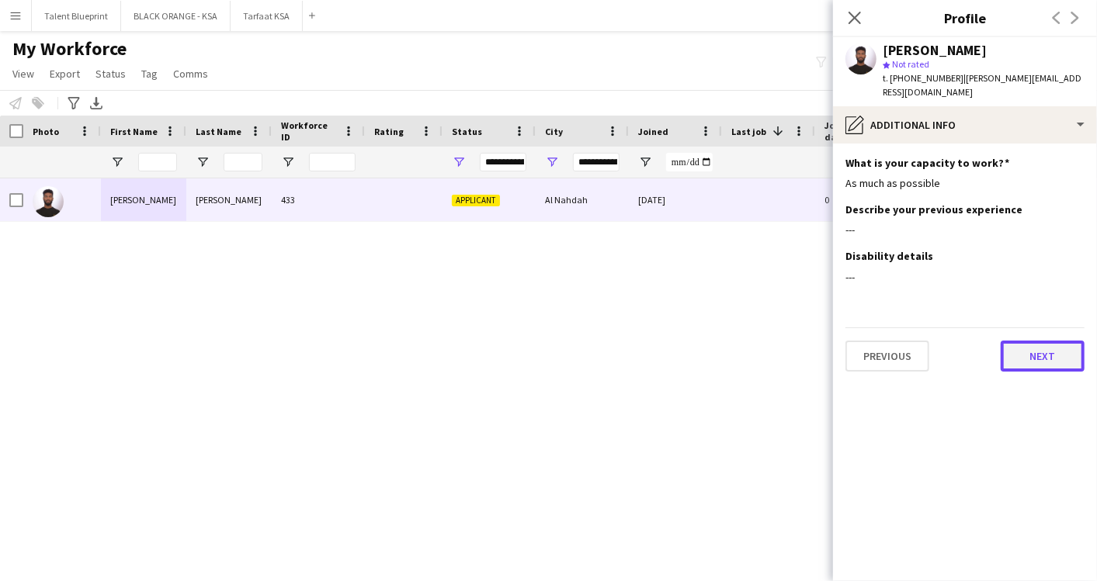
click at [1026, 350] on button "Next" at bounding box center [1042, 356] width 84 height 31
